Goal: Information Seeking & Learning: Learn about a topic

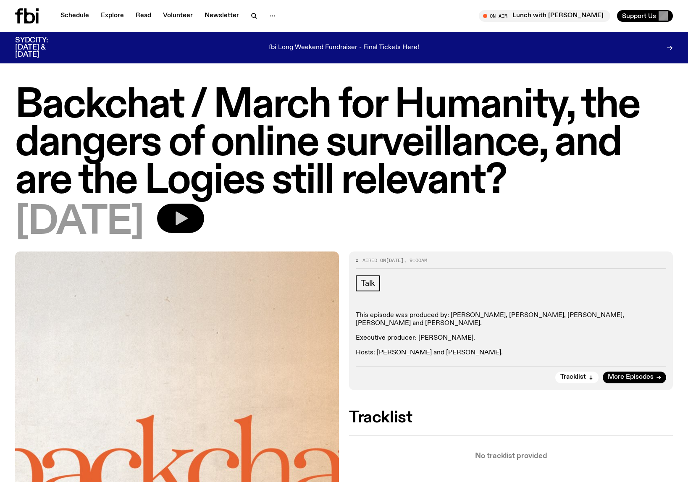
click at [188, 219] on icon "button" at bounding box center [182, 219] width 12 height 14
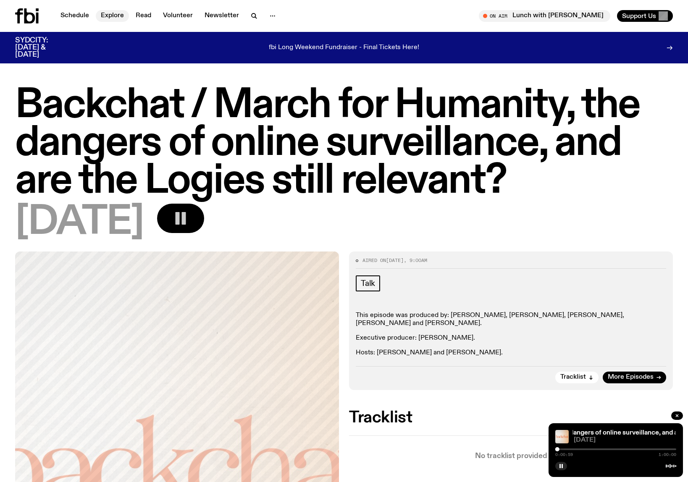
click at [108, 13] on link "Explore" at bounding box center [112, 16] width 33 height 12
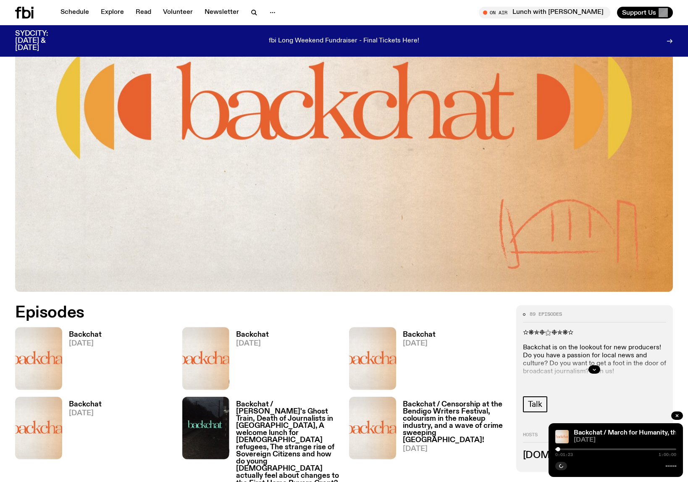
scroll to position [205, 0]
click at [79, 337] on h3 "Backchat" at bounding box center [85, 334] width 33 height 7
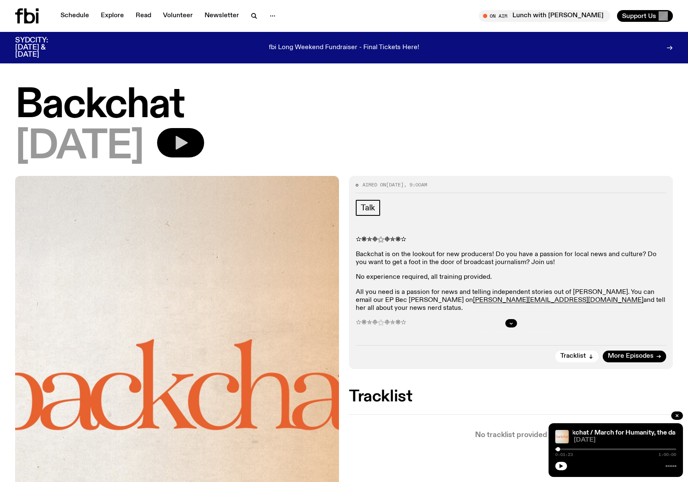
click at [189, 146] on icon "button" at bounding box center [180, 142] width 17 height 17
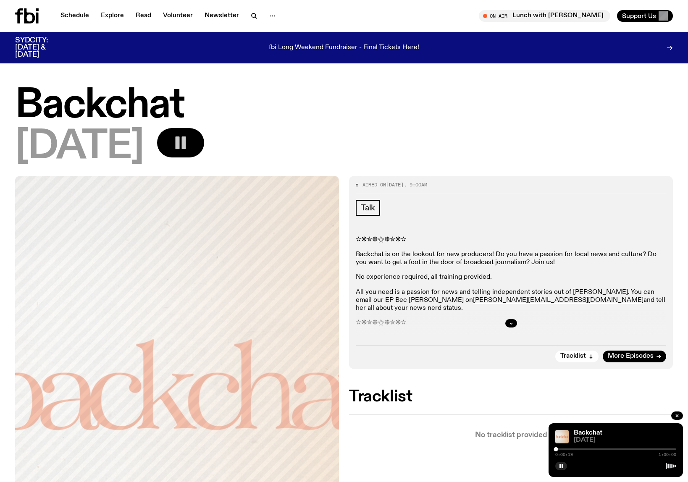
drag, startPoint x: 594, startPoint y: 301, endPoint x: 358, endPoint y: 248, distance: 242.4
click at [358, 248] on div "✫❋✯❉⚝❉✯❋✫ Backchat is on the lookout for new producers! Do you have a passion f…" at bounding box center [511, 323] width 311 height 175
copy div "Backchat is on the lookout for new producers! Do you have a passion for local n…"
